Goal: Communication & Community: Answer question/provide support

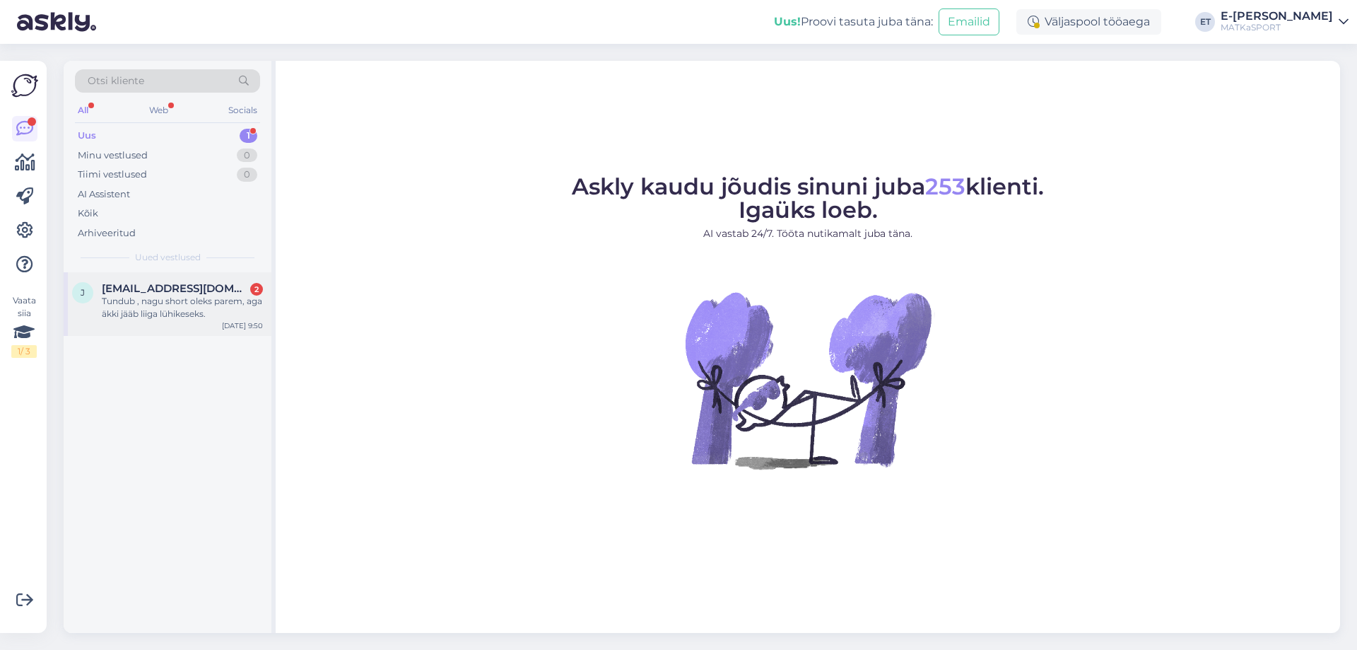
click at [164, 303] on div "Tundub , nagu short oleks parem, aga äkki jääb liiga lühikeseks." at bounding box center [182, 307] width 161 height 25
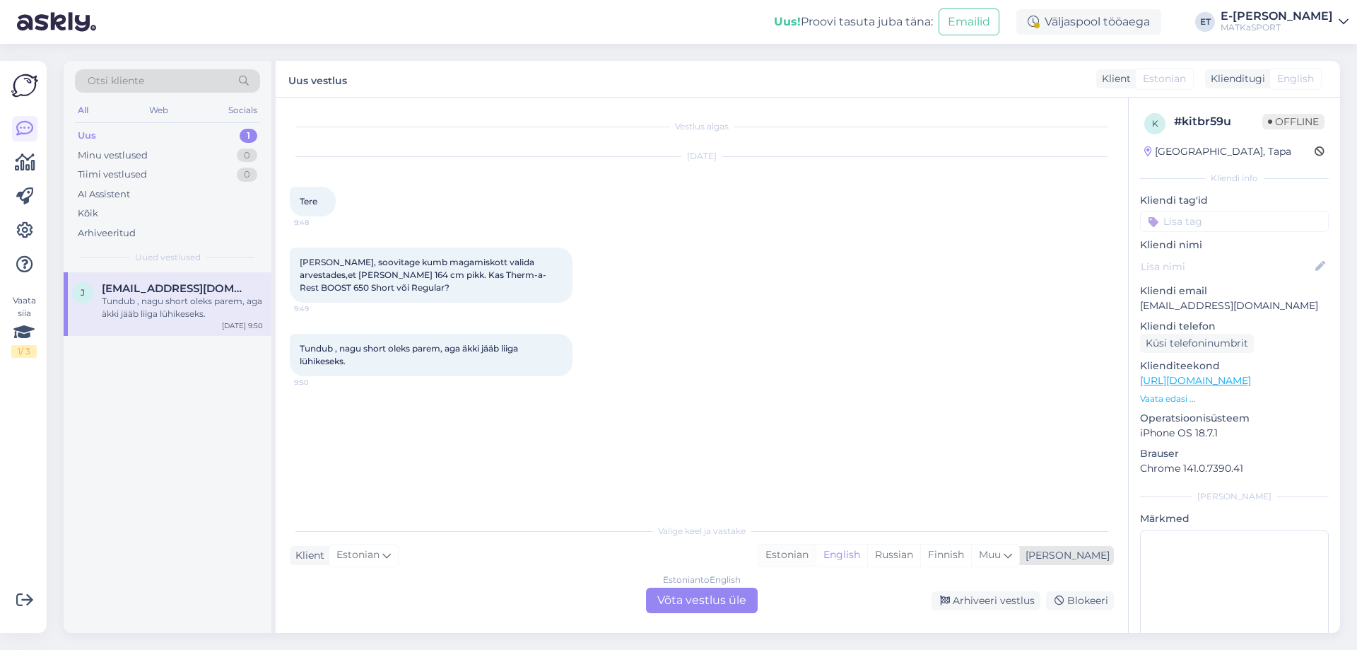
click at [816, 553] on div "Estonian" at bounding box center [786, 554] width 57 height 21
click at [696, 603] on div "Estonian to Estonian Võta vestlus üle" at bounding box center [702, 599] width 112 height 25
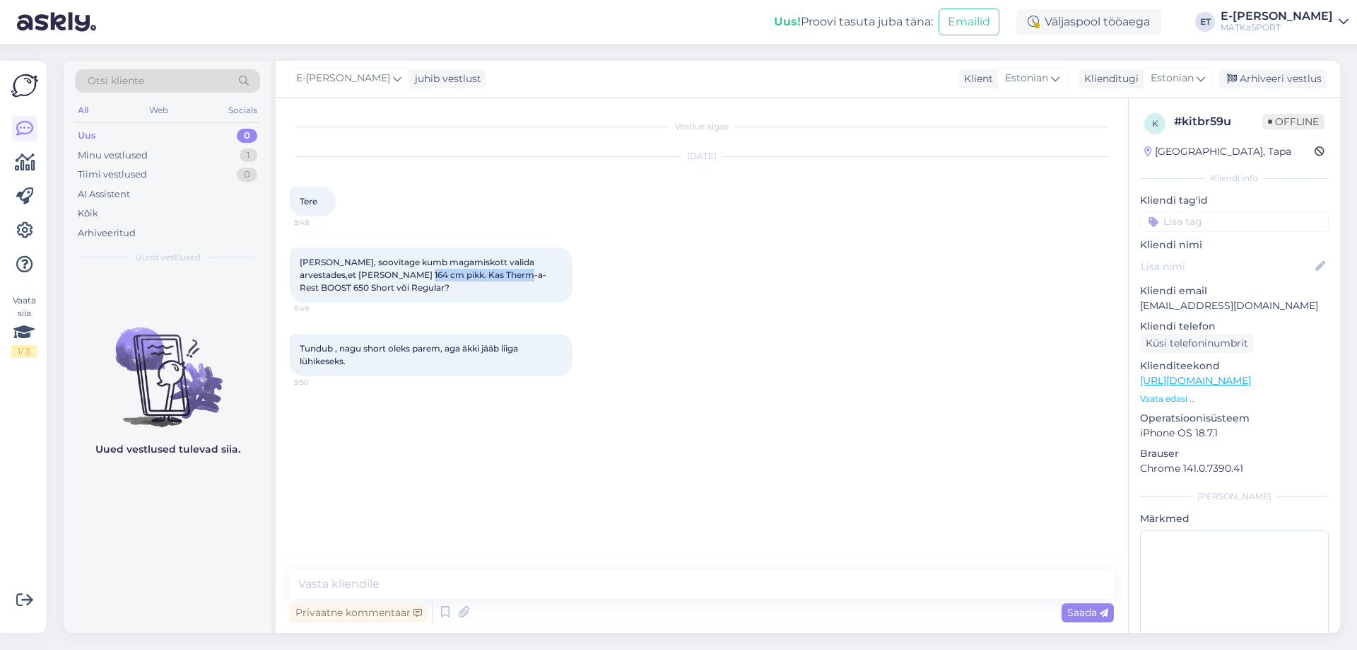
drag, startPoint x: 394, startPoint y: 275, endPoint x: 503, endPoint y: 273, distance: 108.2
click at [503, 273] on span "Palun, soovitage kumb magamiskott valida arvestades,et olen 164 cm pikk. Kas Th…" at bounding box center [423, 275] width 247 height 36
copy span "Therm-a-Rest BOOST 650"
click at [405, 587] on textarea at bounding box center [702, 584] width 824 height 30
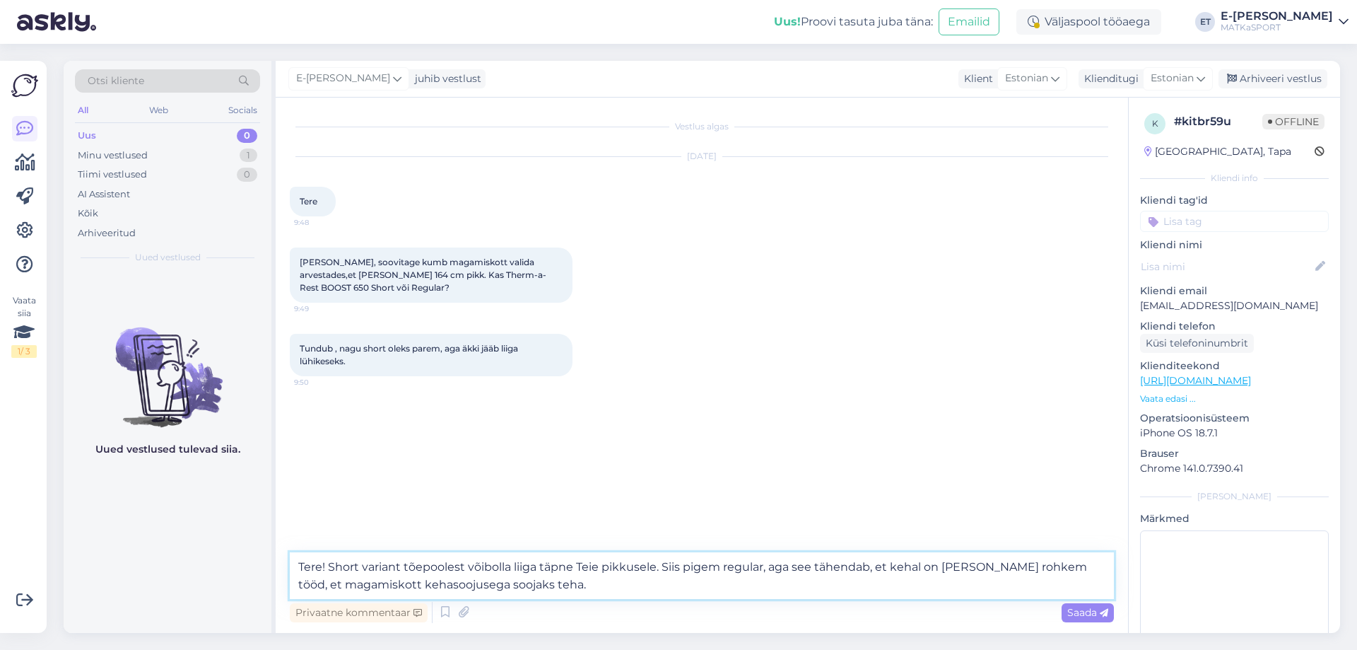
click at [990, 567] on textarea "Tere! Short variant tõepoolest võibolla liiga täpne Teie pikkusele. Siis pigem …" at bounding box center [702, 575] width 824 height 47
click at [614, 581] on textarea "Tere! Short variant tõepoolest võibolla liiga täpne Teie pikkusele. Siis pigem …" at bounding box center [702, 575] width 824 height 47
drag, startPoint x: 715, startPoint y: 585, endPoint x: 286, endPoint y: 534, distance: 432.2
click at [287, 543] on div "Vestlus algas Oct 4 2025 Tere 9:48 Palun, soovitage kumb magamiskott valida arv…" at bounding box center [702, 365] width 853 height 535
paste textarea "Short-variandi pikkus võib tõepoolest jääda Teie puhul veidi napiks. Soovitaks …"
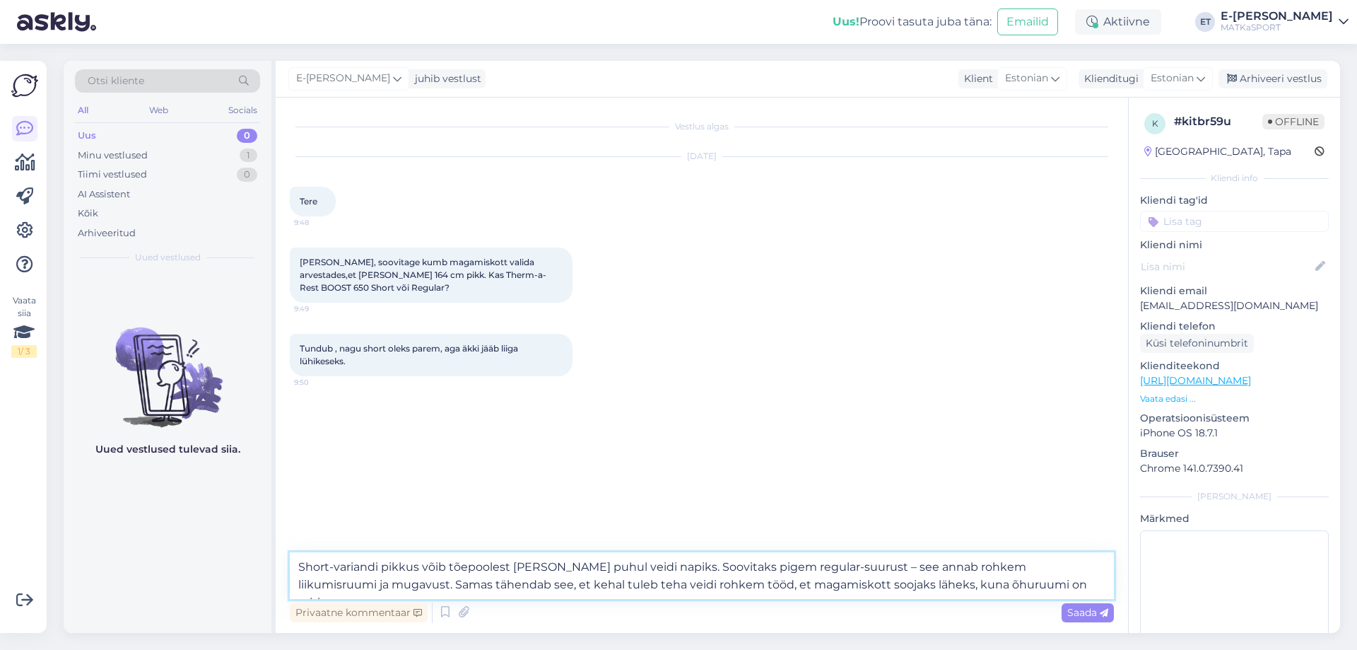
click at [298, 566] on textarea "Short-variandi pikkus võib tõepoolest jääda Teie puhul veidi napiks. Soovitaks …" at bounding box center [702, 575] width 824 height 47
click at [365, 564] on textarea "Tere! Short-variandi pikkus võib tõepoolest jääda Teie puhul veidi napiks. Soov…" at bounding box center [702, 575] width 824 height 47
click at [850, 566] on textarea "Tere! Short variandi pikkus võib tõepoolest jääda Teie puhul veidi napiks. Soov…" at bounding box center [702, 575] width 824 height 47
click at [903, 565] on textarea "Tere! Short variandi pikkus võib tõepoolest jääda Teie puhul veidi napiks. Soov…" at bounding box center [702, 575] width 824 height 47
type textarea "Tere! Short variandi pikkus võib tõepoolest jääda Teie puhul veidi napiks. Soov…"
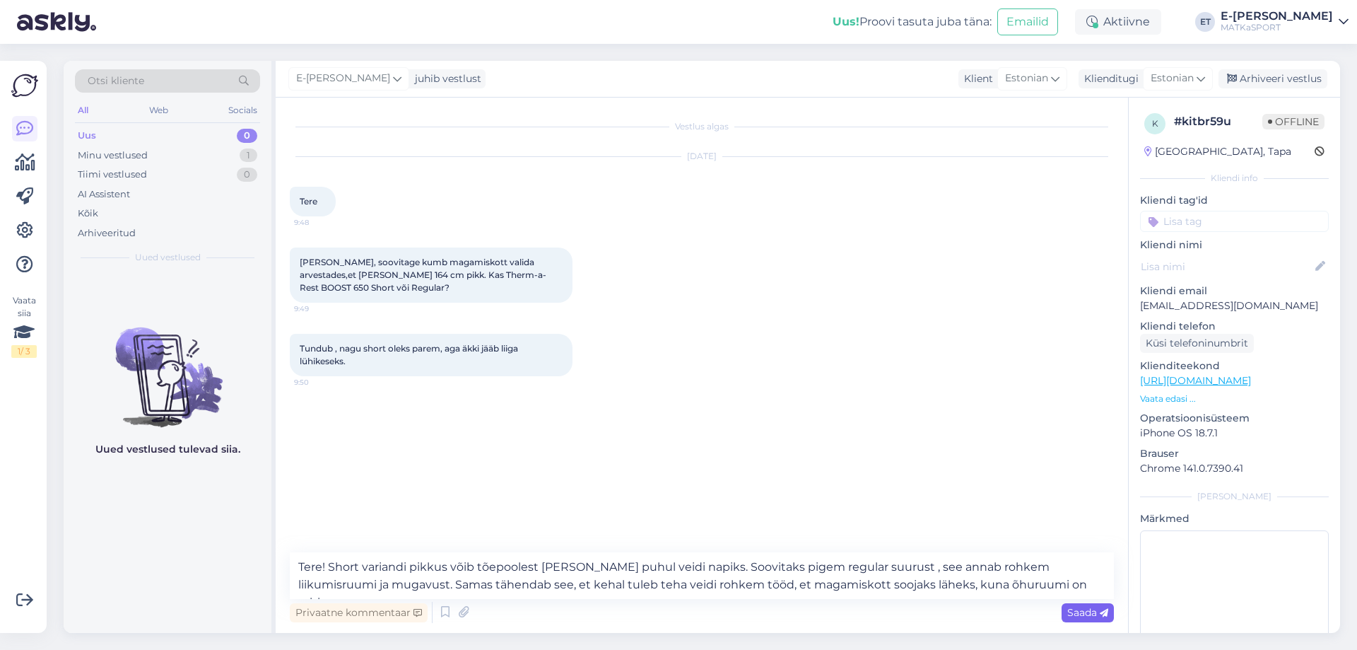
click at [1069, 613] on span "Saada" at bounding box center [1087, 612] width 41 height 13
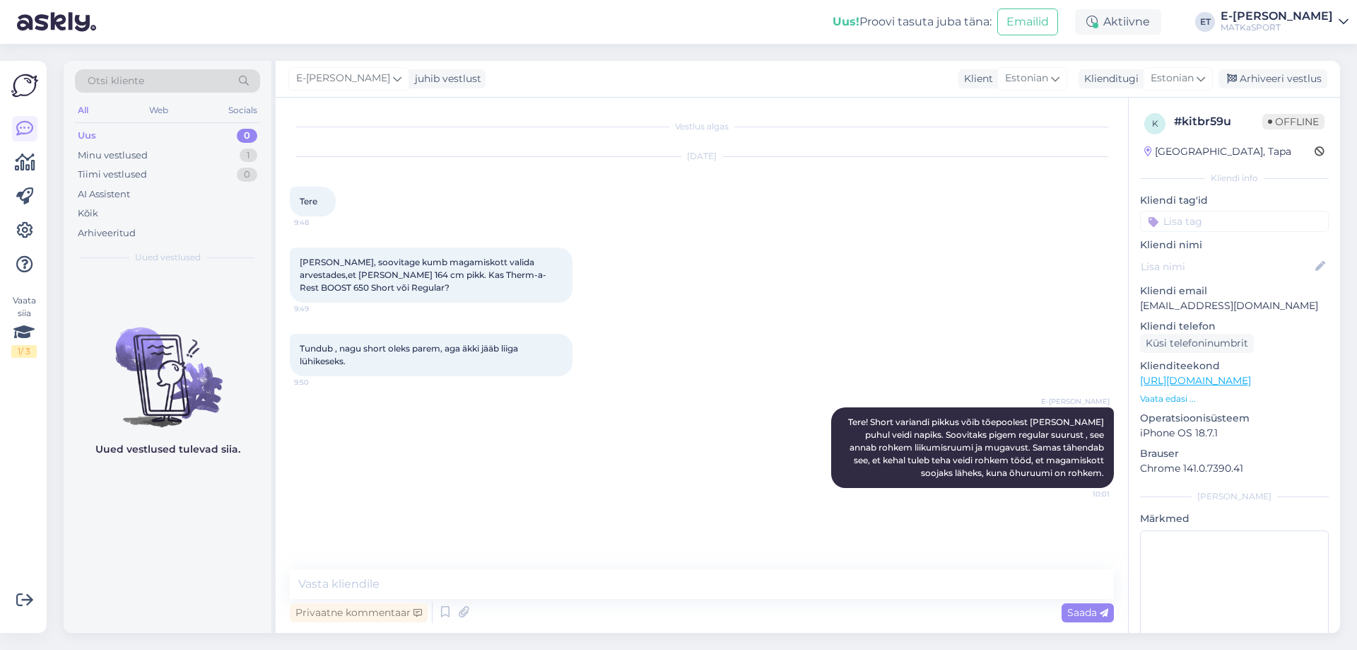
click at [1140, 305] on div "k # kitbr59u Offline Estonia, Tapa Kliendi info Kliendi tag'id Kliendi nimi Kli…" at bounding box center [1234, 388] width 211 height 581
drag, startPoint x: 1142, startPoint y: 304, endPoint x: 1280, endPoint y: 310, distance: 138.0
click at [1280, 310] on p "[EMAIL_ADDRESS][DOMAIN_NAME]" at bounding box center [1234, 305] width 189 height 15
copy p "[EMAIL_ADDRESS][DOMAIN_NAME]"
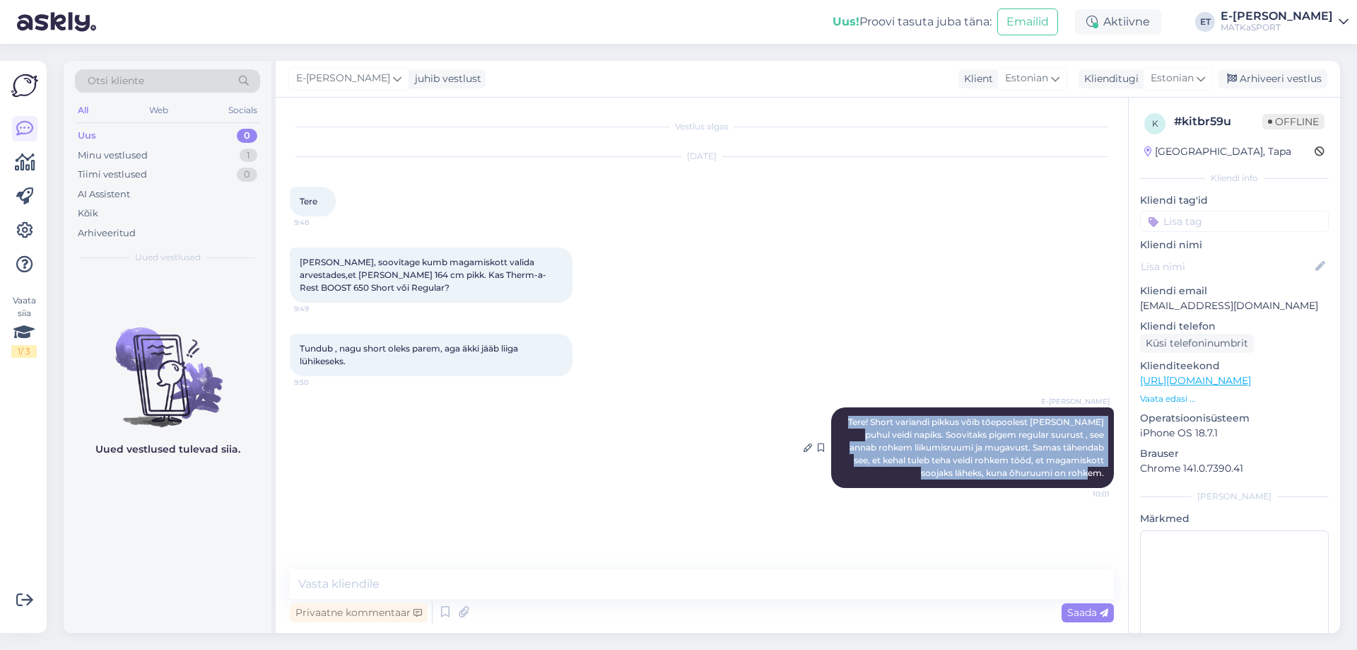
drag, startPoint x: 848, startPoint y: 418, endPoint x: 1106, endPoint y: 477, distance: 264.1
click at [1106, 477] on div "E-poe tugi Tere! Short variandi pikkus võib tõepoolest jääda Teie puhul veidi n…" at bounding box center [972, 447] width 283 height 81
copy span "Tere! Short variandi pikkus võib tõepoolest jääda Teie puhul veidi napiks. Soov…"
click at [348, 452] on div "E-poe tugi Tere! Short variandi pikkus võib tõepoolest jääda Teie puhul veidi n…" at bounding box center [702, 448] width 824 height 112
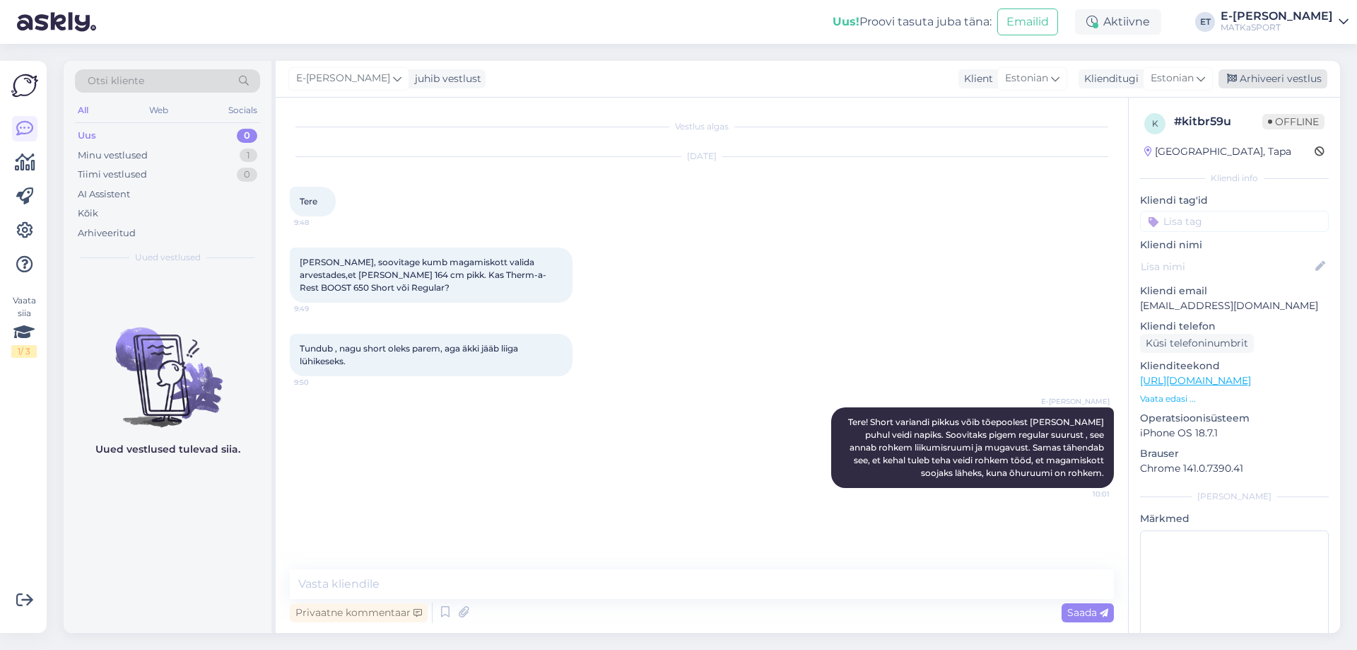
click at [1259, 74] on div "Arhiveeri vestlus" at bounding box center [1273, 78] width 109 height 19
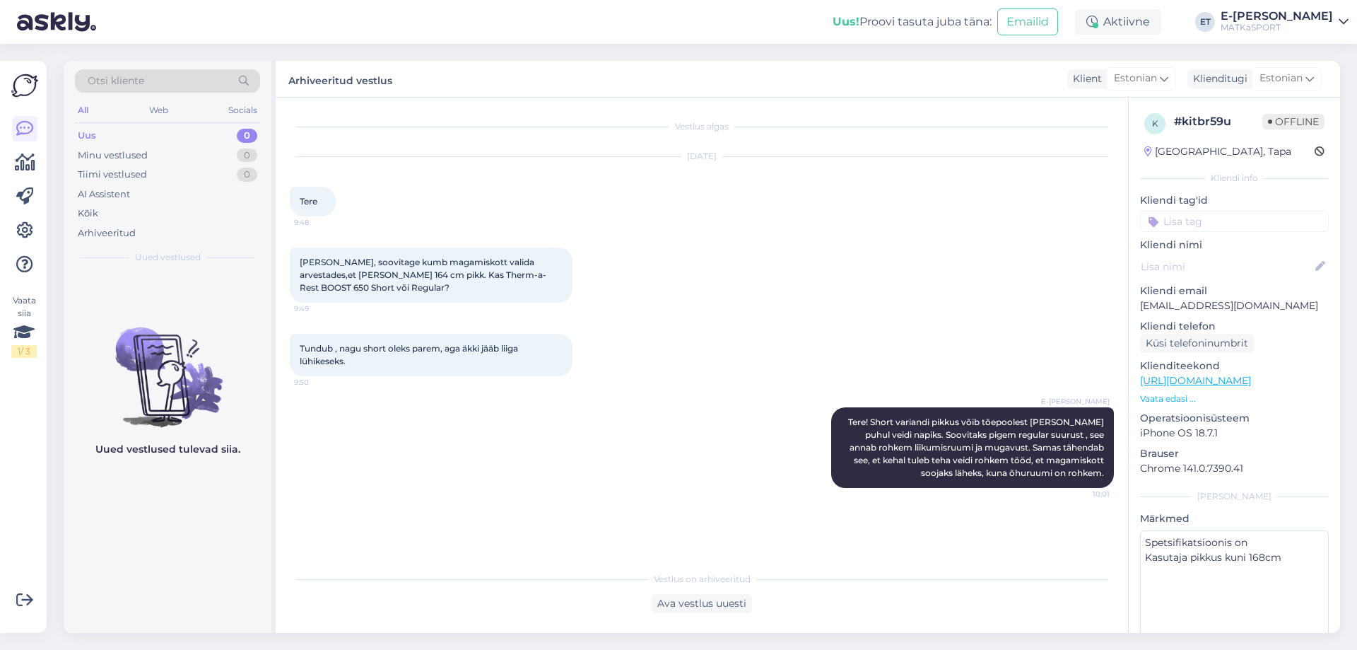
type textarea "Spetsifikatsioonis on Kasutaja pikkus kuni 168cm Miks me seda ei usalda?"
